Goal: Transaction & Acquisition: Purchase product/service

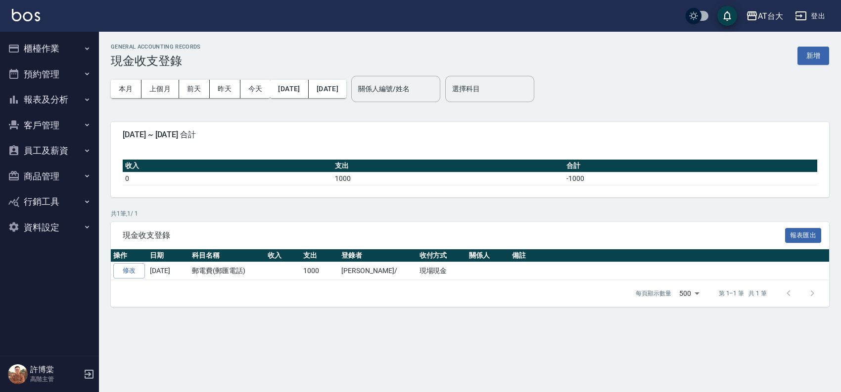
click at [62, 43] on button "櫃檯作業" at bounding box center [49, 49] width 91 height 26
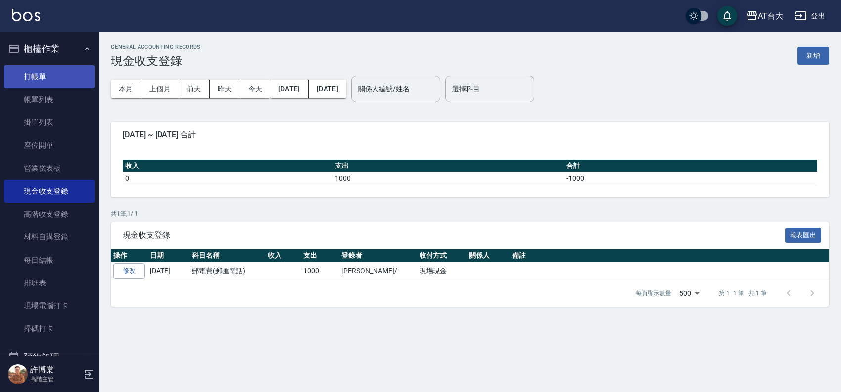
drag, startPoint x: 100, startPoint y: 75, endPoint x: 87, endPoint y: 68, distance: 14.9
click at [100, 75] on div "GENERAL ACCOUNTING RECORDS 現金收支登錄 新增 本月 上個月 [DATE] [DATE] [DATE] [DATE] [DATE] …" at bounding box center [470, 175] width 742 height 287
click at [71, 72] on link "打帳單" at bounding box center [49, 76] width 91 height 23
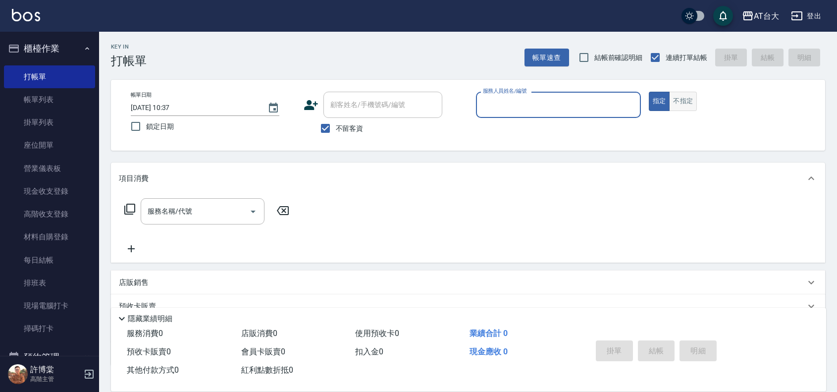
click at [693, 98] on button "不指定" at bounding box center [683, 101] width 28 height 19
click at [604, 102] on input "服務人員姓名/編號" at bounding box center [558, 104] width 156 height 17
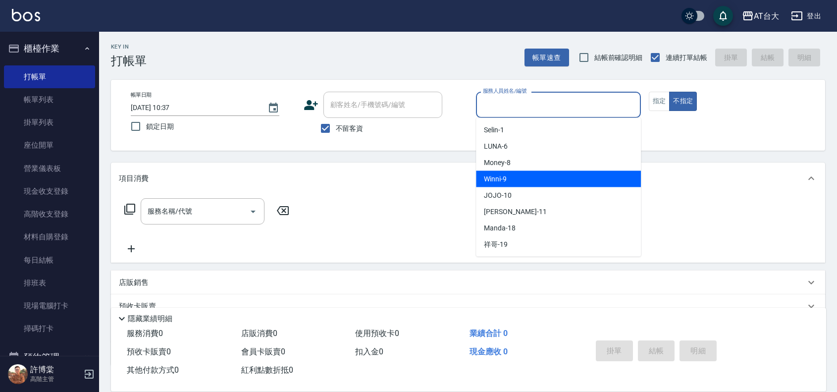
click at [627, 172] on div "Winni -9" at bounding box center [558, 179] width 165 height 16
type input "Winni-9"
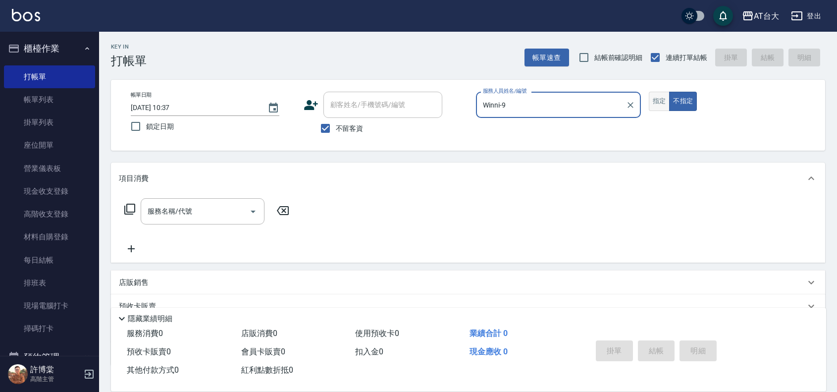
click at [666, 97] on button "指定" at bounding box center [658, 101] width 21 height 19
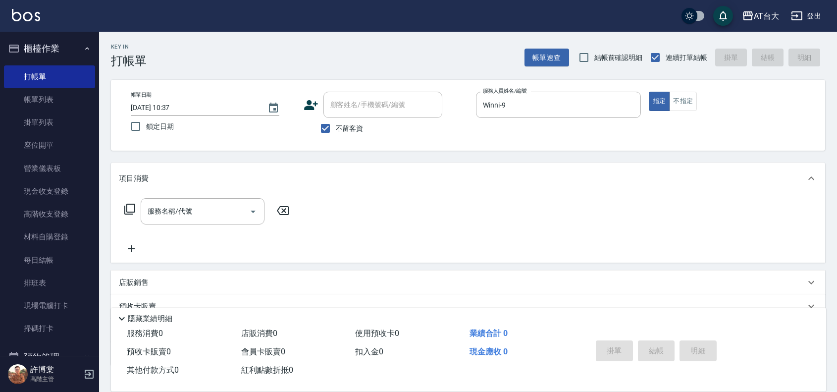
click at [245, 290] on div "店販銷售" at bounding box center [468, 282] width 714 height 24
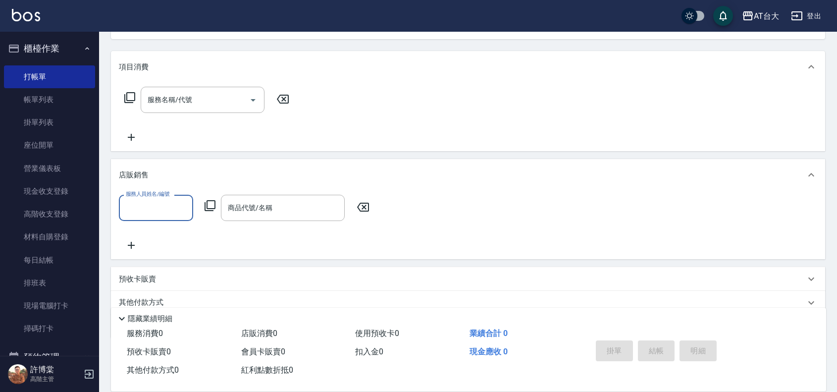
scroll to position [124, 0]
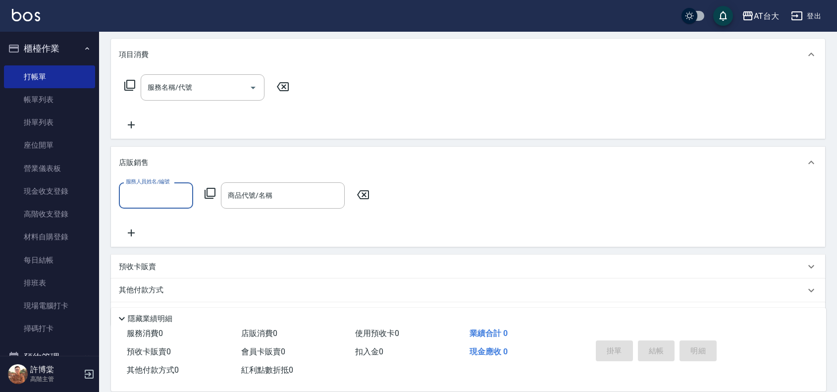
click at [140, 199] on input "服務人員姓名/編號" at bounding box center [155, 195] width 65 height 17
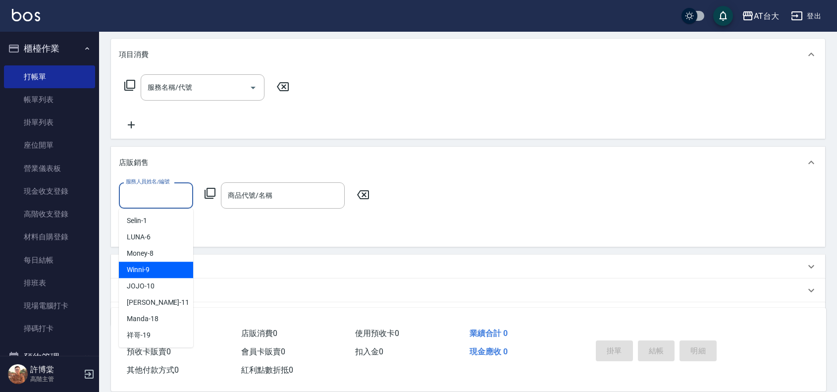
click at [179, 271] on div "Winni -9" at bounding box center [156, 269] width 74 height 16
type input "Winni-9"
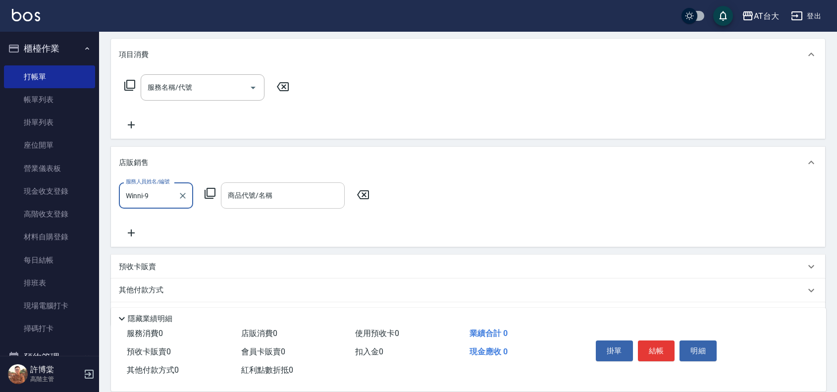
click at [270, 191] on div "商品代號/名稱 商品代號/名稱" at bounding box center [283, 195] width 124 height 26
type input "[PERSON_NAME]"
click at [205, 193] on icon at bounding box center [210, 193] width 12 height 12
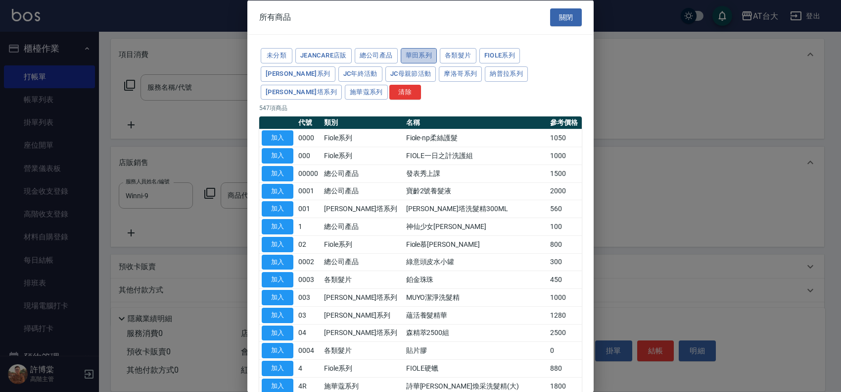
click at [410, 54] on button "華田系列" at bounding box center [419, 55] width 37 height 15
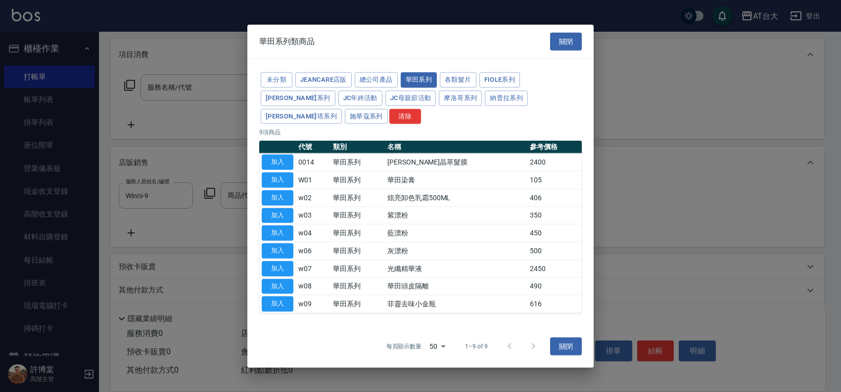
click at [387, 53] on div "華田系列類商品 關閉" at bounding box center [420, 41] width 346 height 34
click at [390, 81] on button "總公司產品" at bounding box center [376, 79] width 43 height 15
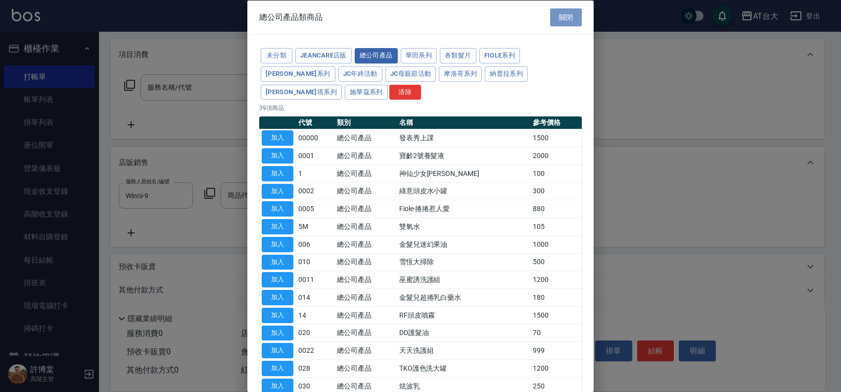
drag, startPoint x: 572, startPoint y: 11, endPoint x: 577, endPoint y: 0, distance: 11.8
click at [572, 11] on button "關閉" at bounding box center [566, 17] width 32 height 18
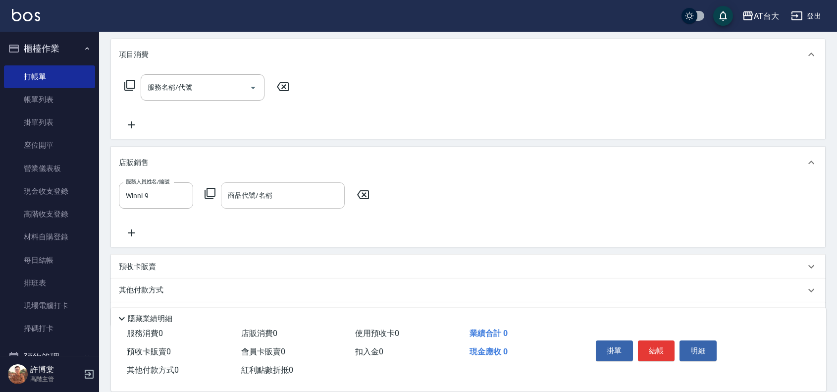
click at [269, 205] on div "商品代號/名稱" at bounding box center [283, 195] width 124 height 26
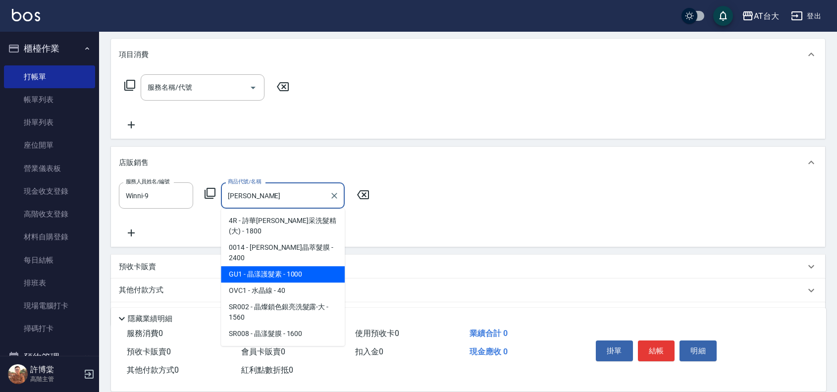
scroll to position [152, 0]
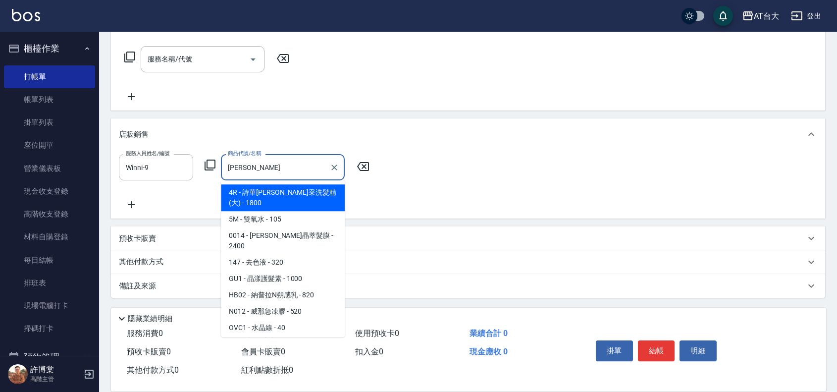
click at [302, 234] on span "0014 - [PERSON_NAME]晶萃髮膜 - 2400" at bounding box center [283, 240] width 124 height 27
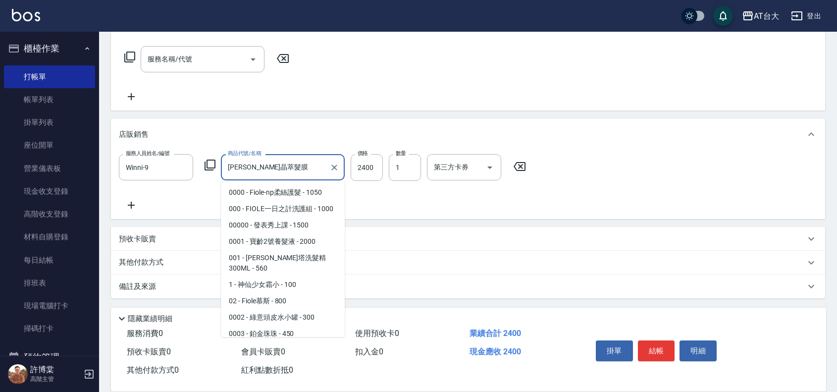
click at [294, 165] on input "[PERSON_NAME]晶萃髮膜" at bounding box center [275, 166] width 100 height 17
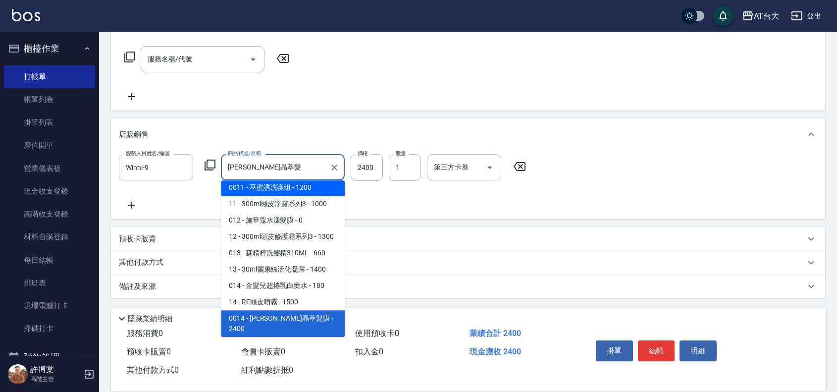
scroll to position [0, 0]
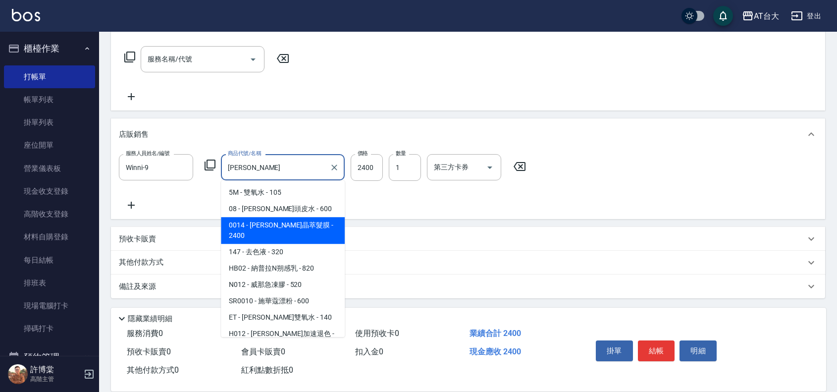
type input "[PERSON_NAME]"
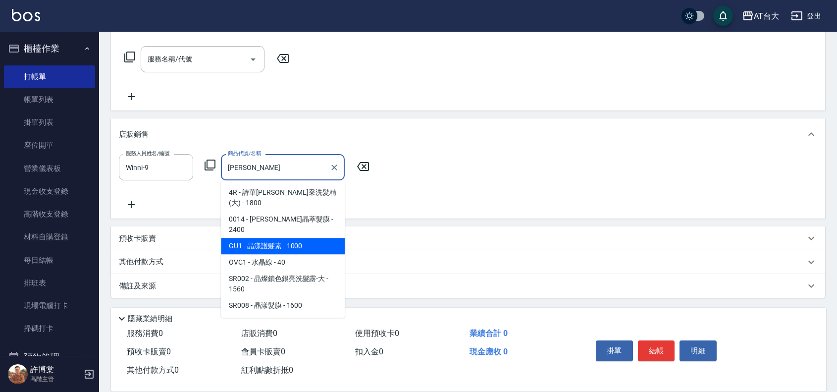
click at [295, 238] on span "0014 - [PERSON_NAME]晶萃髮膜 - 2400" at bounding box center [283, 224] width 124 height 27
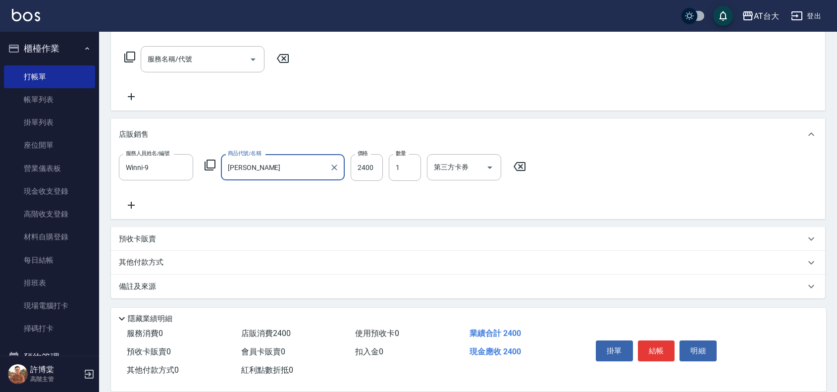
type input "[PERSON_NAME]晶萃髮膜"
click at [333, 161] on button "Clear" at bounding box center [334, 167] width 14 height 14
click at [300, 163] on input "商品代號/名稱" at bounding box center [282, 166] width 115 height 17
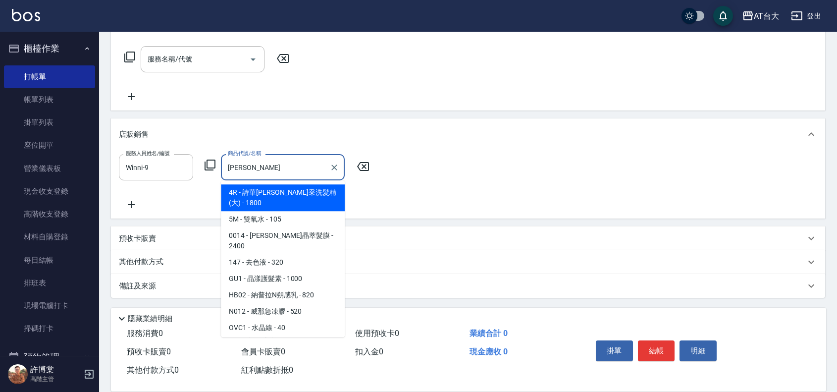
click at [324, 233] on span "0014 - [PERSON_NAME]晶萃髮膜 - 2400" at bounding box center [283, 240] width 124 height 27
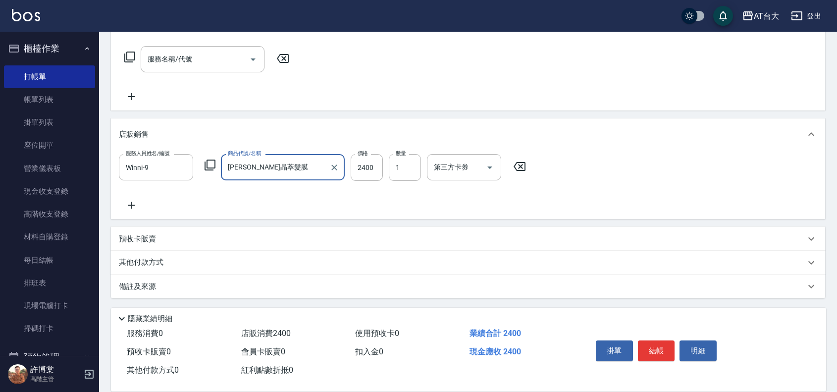
click at [280, 159] on input "[PERSON_NAME]晶萃髮膜" at bounding box center [275, 166] width 100 height 17
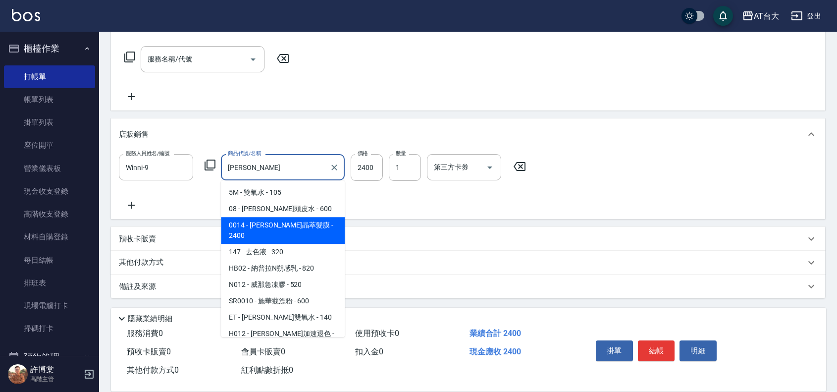
type input "[PERSON_NAME]"
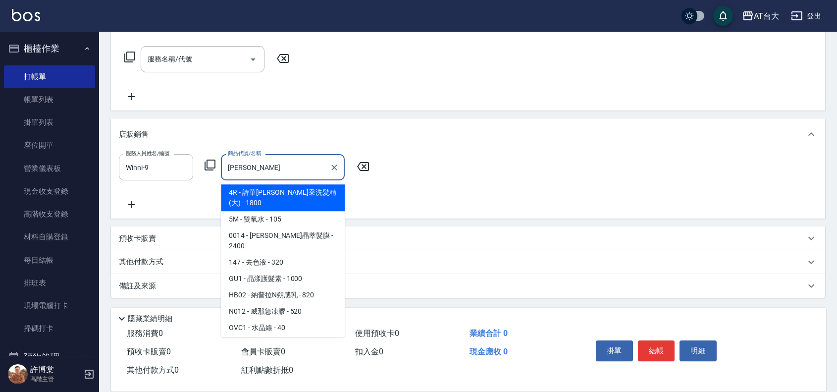
click at [293, 254] on span "147 - 去色液 - 320" at bounding box center [283, 262] width 124 height 16
type input "去色液"
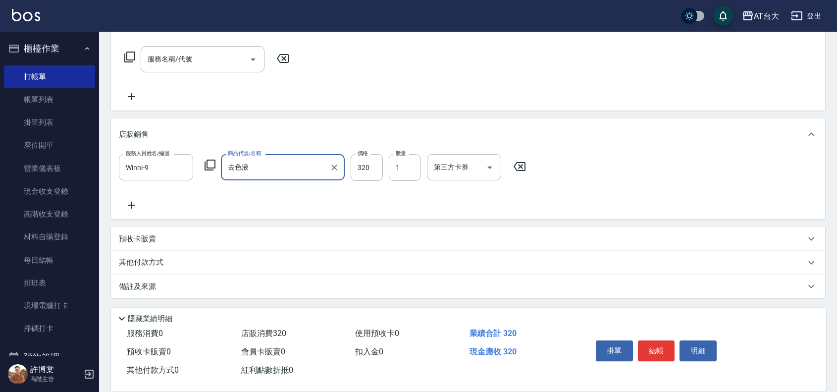
click at [271, 161] on input "去色液" at bounding box center [275, 166] width 100 height 17
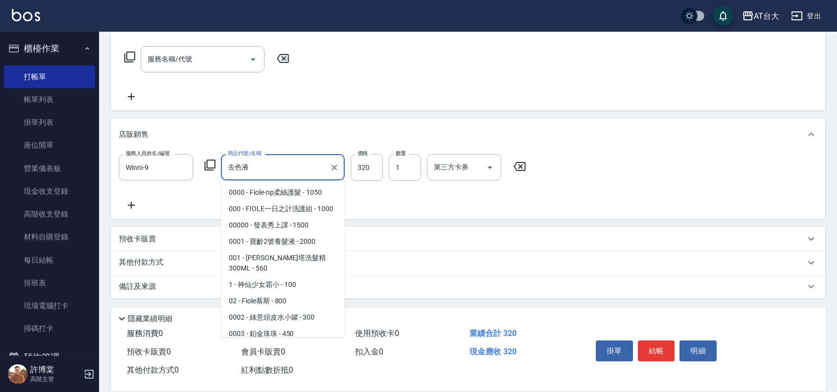
scroll to position [1003, 0]
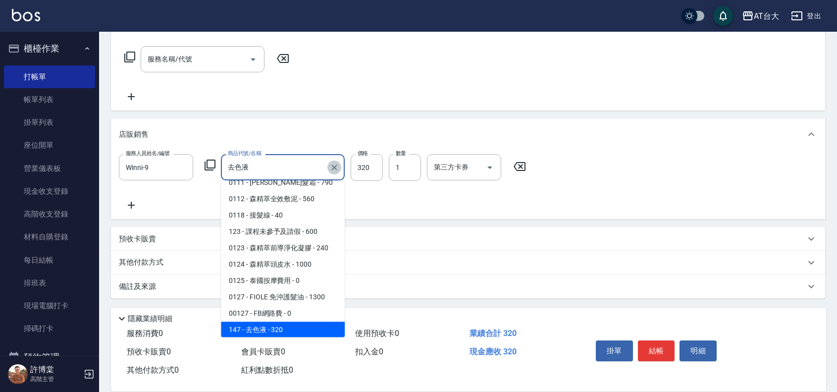
click at [329, 166] on icon "Clear" at bounding box center [334, 167] width 10 height 10
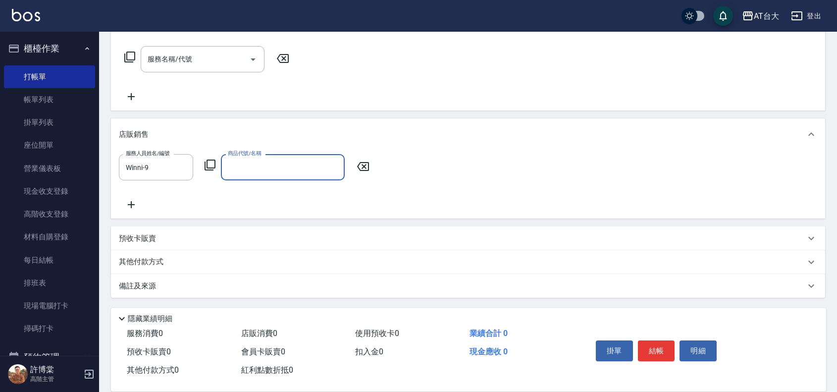
click at [317, 166] on input "商品代號/名稱" at bounding box center [282, 166] width 115 height 17
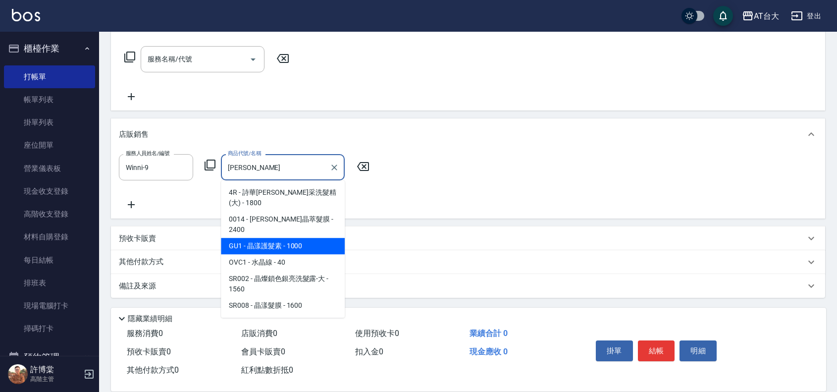
click at [319, 232] on span "0014 - [PERSON_NAME]晶萃髮膜 - 2400" at bounding box center [283, 224] width 124 height 27
type input "[PERSON_NAME]晶萃髮膜"
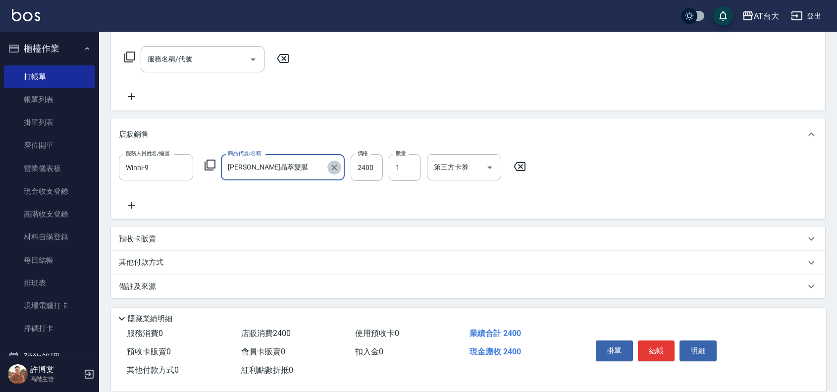
click at [330, 171] on icon "Clear" at bounding box center [334, 167] width 10 height 10
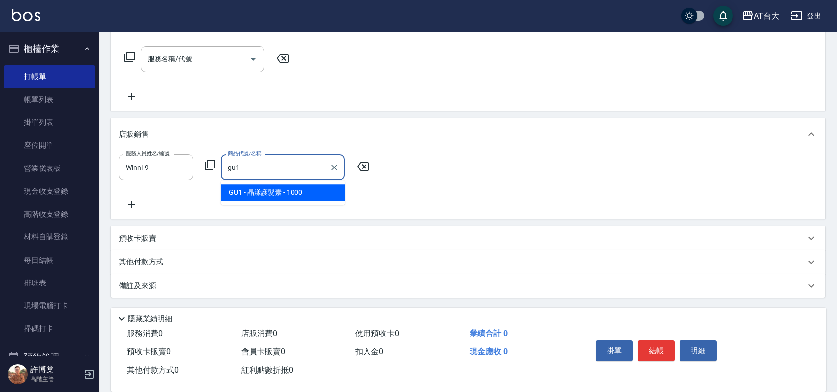
type input "晶漾護髮素"
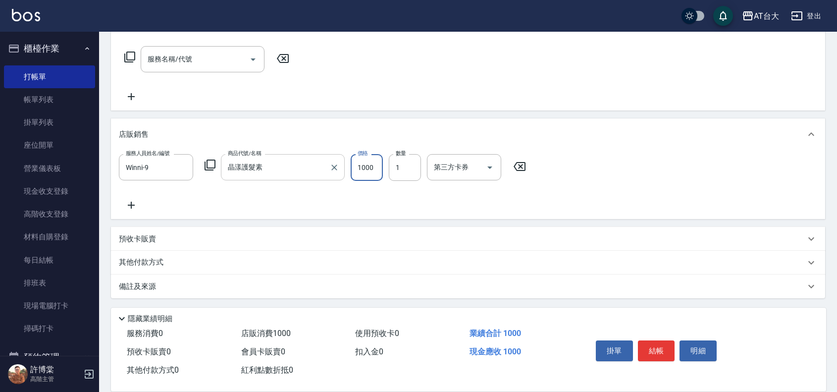
click at [355, 169] on input "1000" at bounding box center [366, 167] width 32 height 27
type input "1200"
click at [592, 297] on div "備註及來源" at bounding box center [468, 286] width 714 height 24
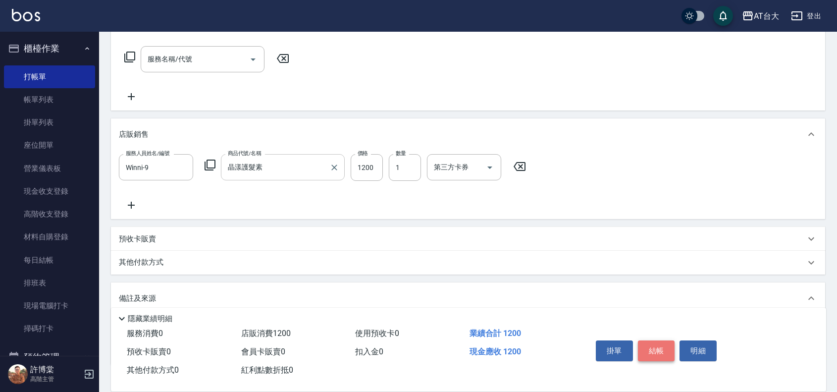
click at [654, 352] on button "結帳" at bounding box center [656, 350] width 37 height 21
type input "[DATE] 10:40"
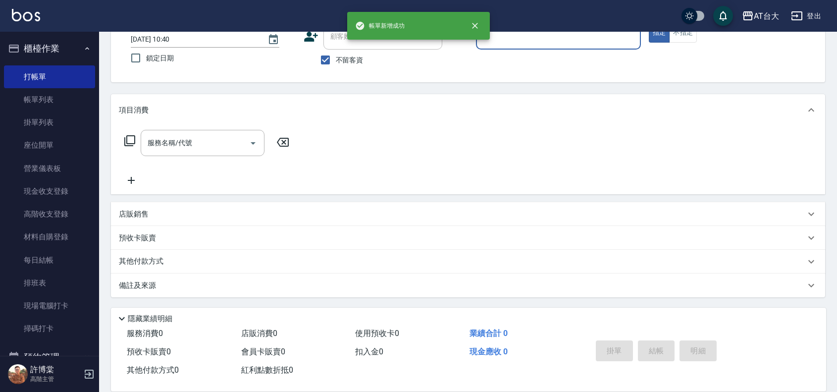
scroll to position [0, 0]
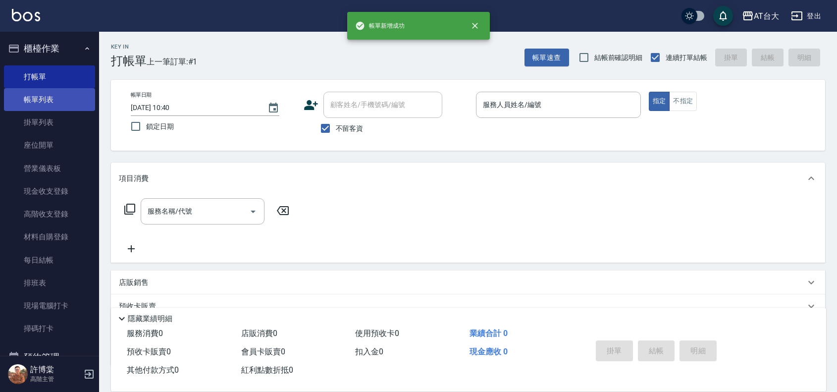
click at [69, 102] on link "帳單列表" at bounding box center [49, 99] width 91 height 23
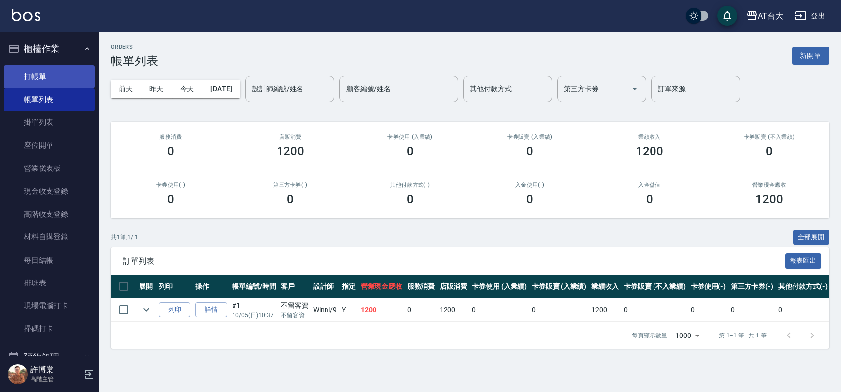
click at [46, 73] on link "打帳單" at bounding box center [49, 76] width 91 height 23
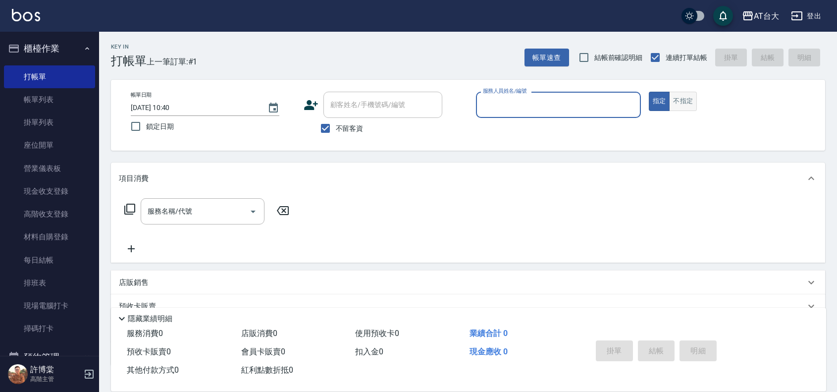
click at [684, 104] on button "不指定" at bounding box center [683, 101] width 28 height 19
